Goal: Task Accomplishment & Management: Use online tool/utility

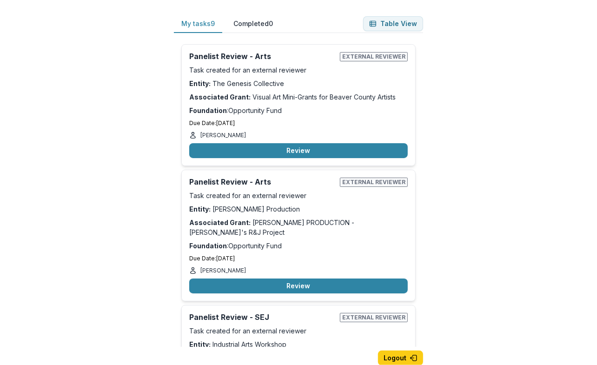
scroll to position [833, 0]
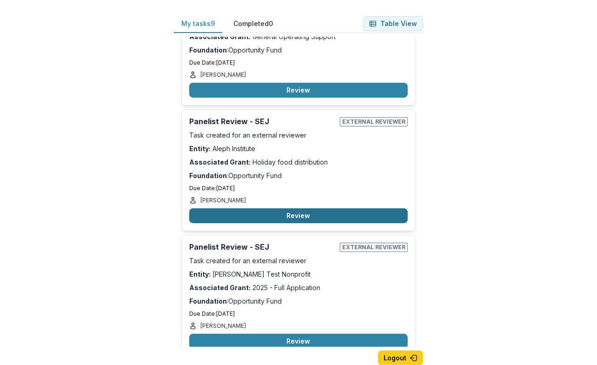
click at [279, 208] on button "Review" at bounding box center [298, 215] width 219 height 15
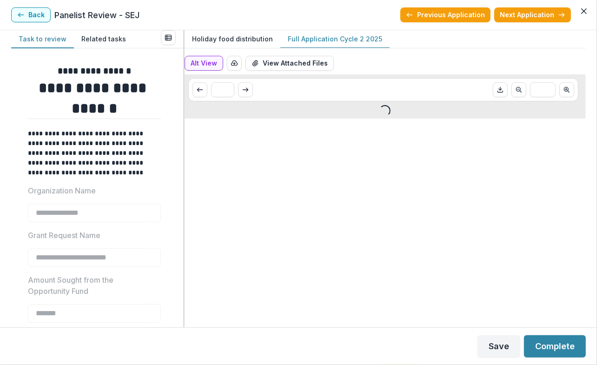
click at [319, 39] on p "Full Application Cycle 2 2025" at bounding box center [335, 39] width 94 height 10
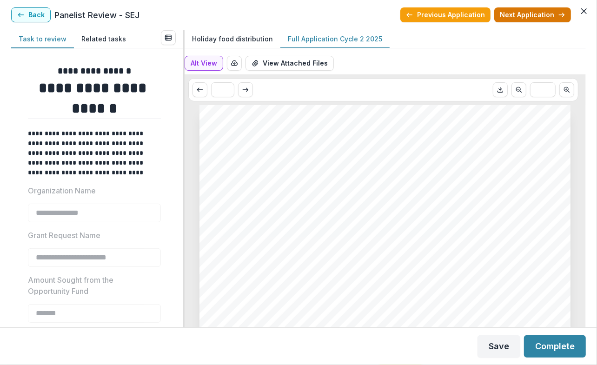
click at [527, 14] on button "Next Application" at bounding box center [532, 14] width 77 height 15
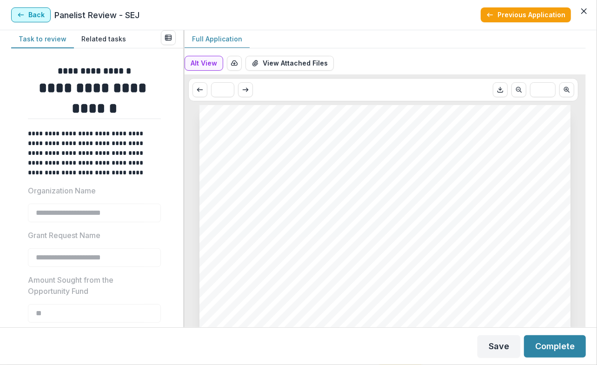
click at [27, 13] on button "Back" at bounding box center [31, 14] width 40 height 15
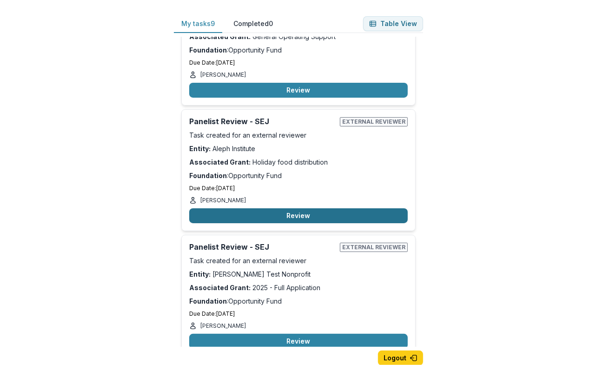
click at [285, 208] on button "Review" at bounding box center [298, 215] width 219 height 15
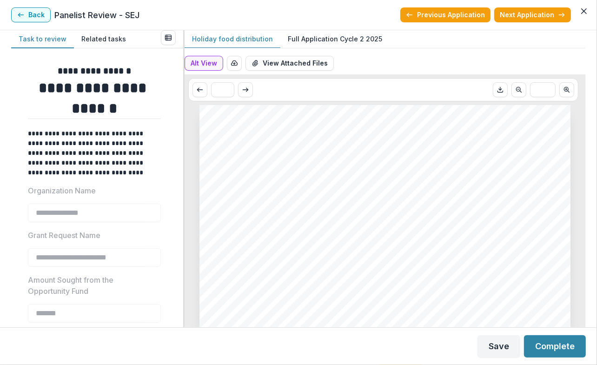
click at [354, 37] on p "Full Application Cycle 2 2025" at bounding box center [335, 39] width 94 height 10
click at [353, 40] on p "Full Application Cycle 2 2025" at bounding box center [335, 39] width 94 height 10
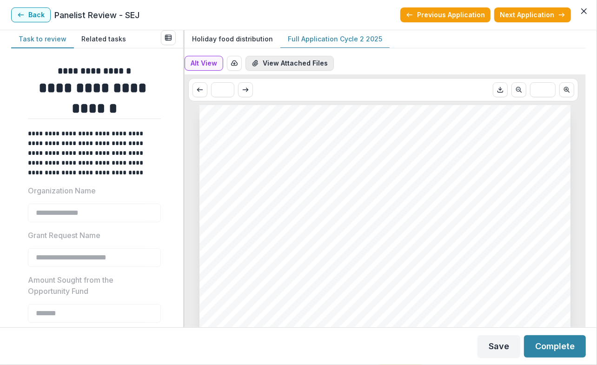
click at [308, 66] on button "View Attached Files" at bounding box center [290, 63] width 88 height 15
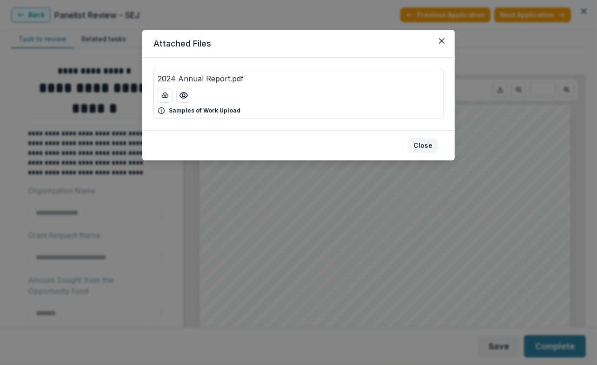
click at [427, 144] on button "Close" at bounding box center [423, 145] width 30 height 15
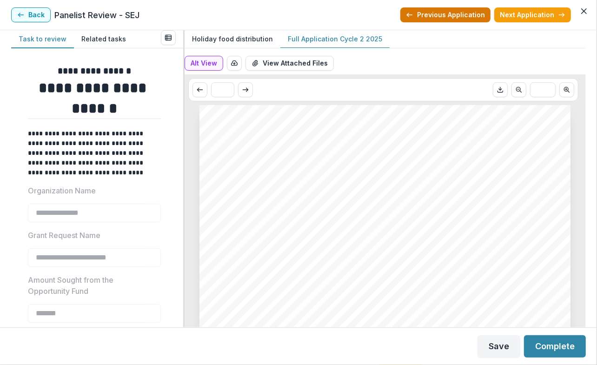
click at [470, 13] on button "Previous Application" at bounding box center [445, 14] width 90 height 15
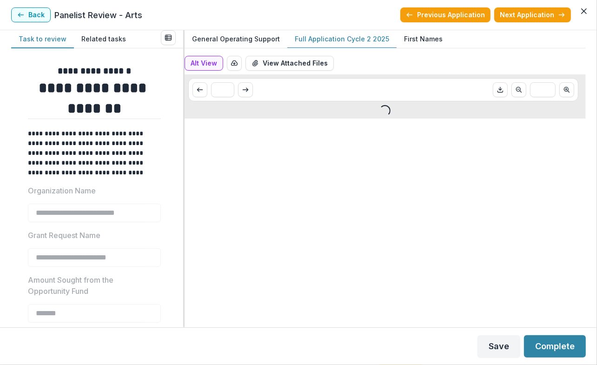
click at [362, 37] on p "Full Application Cycle 2 2025" at bounding box center [342, 39] width 94 height 10
click at [414, 42] on p "First Names" at bounding box center [423, 39] width 39 height 10
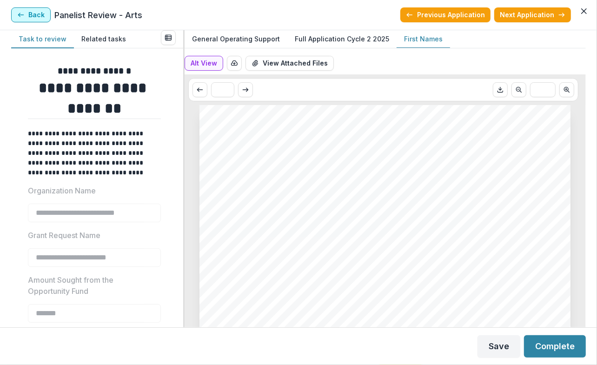
click at [22, 17] on icon "button" at bounding box center [20, 14] width 7 height 7
